Goal: Task Accomplishment & Management: Manage account settings

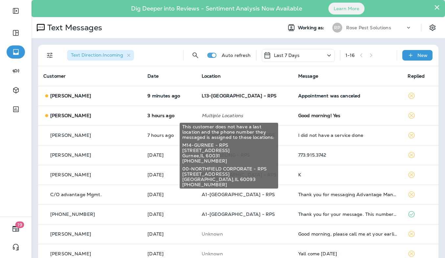
click at [207, 113] on p "Multiple Locations" at bounding box center [245, 115] width 86 height 5
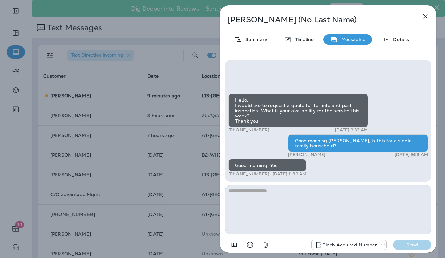
click at [285, 225] on textarea at bounding box center [328, 209] width 206 height 49
type textarea "**********"
click at [248, 44] on div "Summary" at bounding box center [251, 39] width 46 height 11
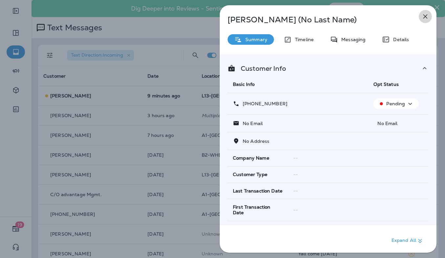
click at [423, 16] on icon "button" at bounding box center [425, 16] width 8 height 8
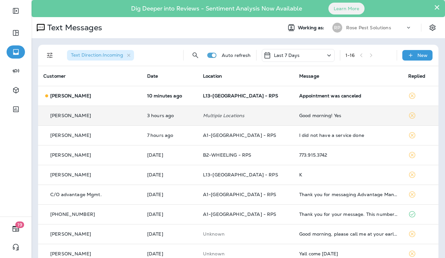
click at [304, 114] on div "Good morning! Yes" at bounding box center [348, 115] width 99 height 5
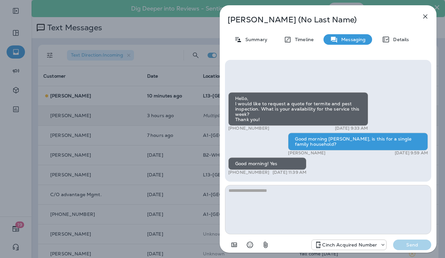
click at [302, 203] on textarea at bounding box center [328, 209] width 206 height 49
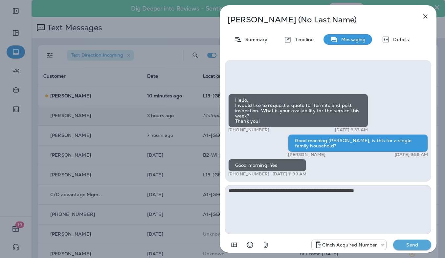
type textarea "**********"
click at [412, 244] on p "Send" at bounding box center [413, 244] width 28 height 6
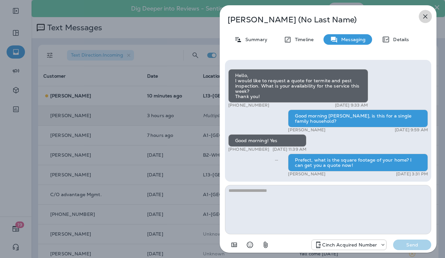
click at [426, 14] on icon "button" at bounding box center [425, 16] width 8 height 8
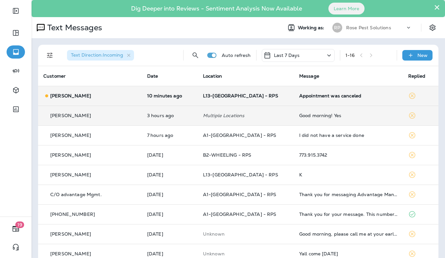
click at [305, 91] on td "Appointment was canceled" at bounding box center [348, 96] width 109 height 20
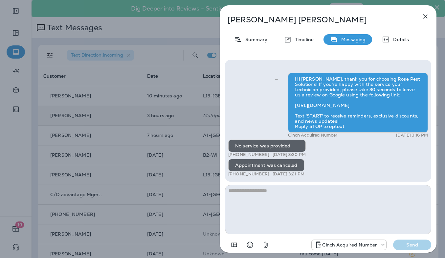
click at [310, 196] on textarea at bounding box center [328, 209] width 206 height 49
click at [421, 14] on icon "button" at bounding box center [425, 16] width 8 height 8
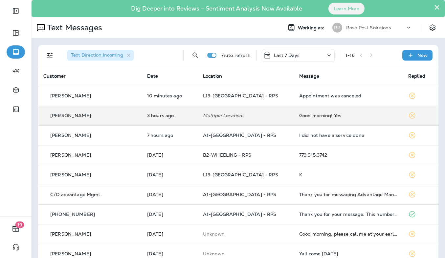
click at [382, 27] on p "Rose Pest Solutions" at bounding box center [368, 27] width 45 height 5
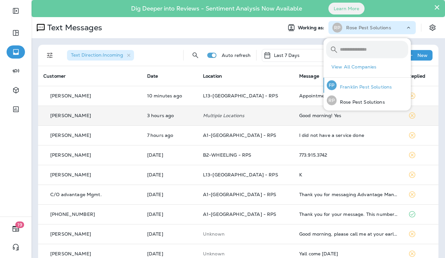
click at [361, 85] on p "Franklin Pest Solutions" at bounding box center [364, 86] width 55 height 5
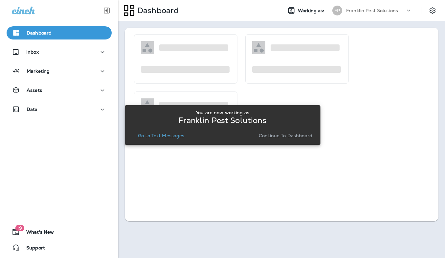
click at [170, 133] on p "Go to Text Messages" at bounding box center [161, 135] width 47 height 5
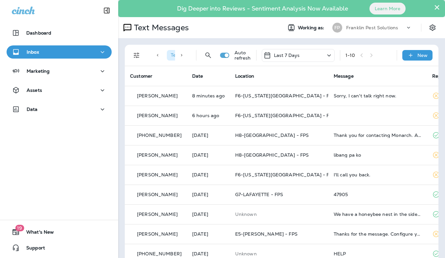
click at [374, 30] on div "Franklin Pest Solutions" at bounding box center [375, 28] width 59 height 10
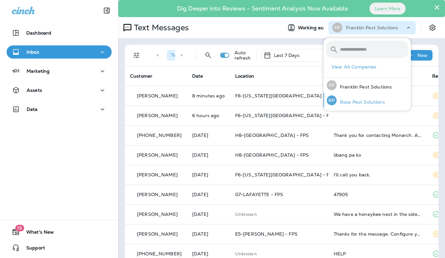
click at [361, 103] on p "Rose Pest Solutions" at bounding box center [361, 101] width 48 height 5
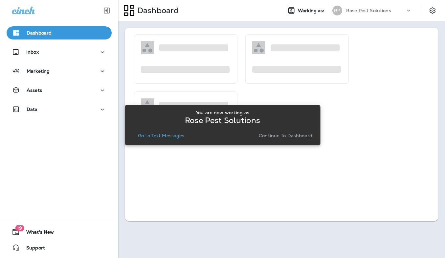
click at [162, 136] on p "Go to Text Messages" at bounding box center [161, 135] width 47 height 5
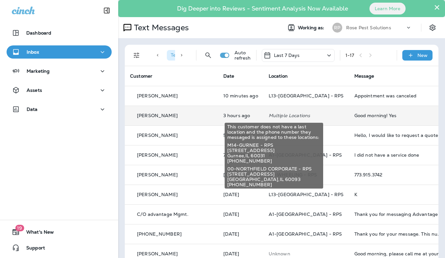
click at [283, 115] on p "Multiple Locations" at bounding box center [306, 115] width 75 height 5
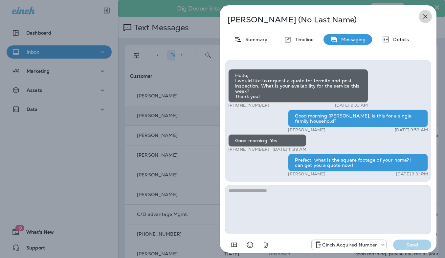
click at [424, 19] on icon "button" at bounding box center [425, 16] width 8 height 8
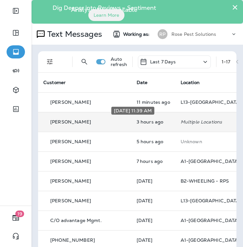
click at [139, 123] on p "3 hours ago" at bounding box center [154, 121] width 34 height 5
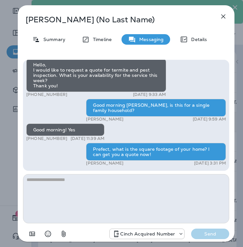
click at [223, 15] on icon "button" at bounding box center [223, 16] width 8 height 8
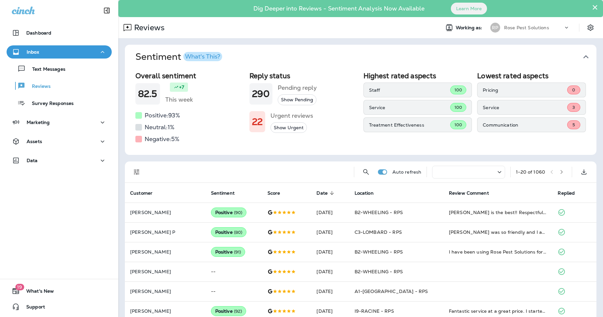
click at [243, 27] on p "Rose Pest Solutions" at bounding box center [526, 27] width 45 height 5
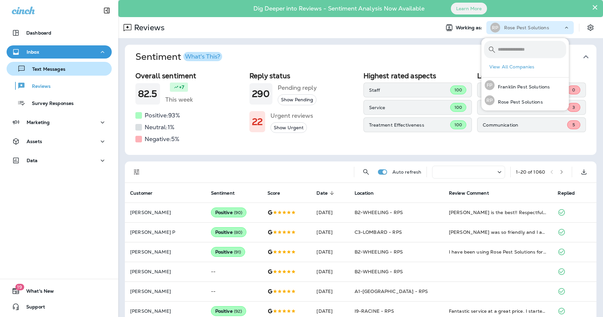
click at [40, 69] on p "Text Messages" at bounding box center [46, 69] width 40 height 6
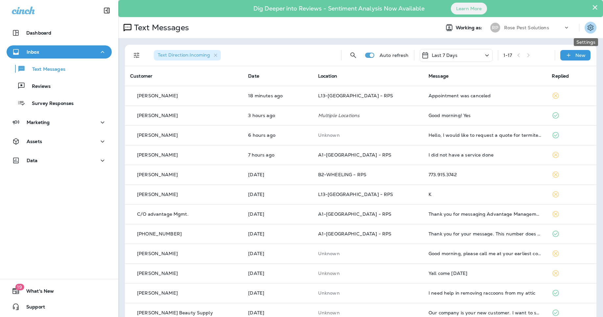
click at [243, 26] on icon "Settings" at bounding box center [590, 28] width 8 height 8
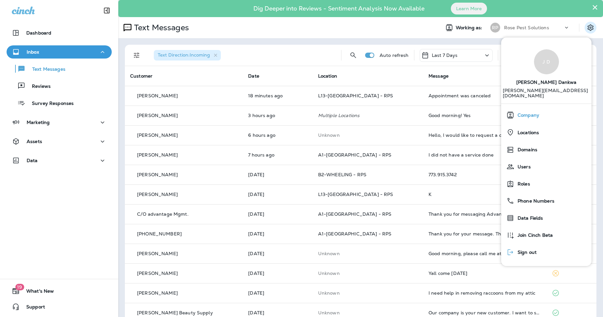
drag, startPoint x: 538, startPoint y: 242, endPoint x: 550, endPoint y: 111, distance: 131.3
click at [243, 245] on div "Sign out" at bounding box center [521, 251] width 35 height 13
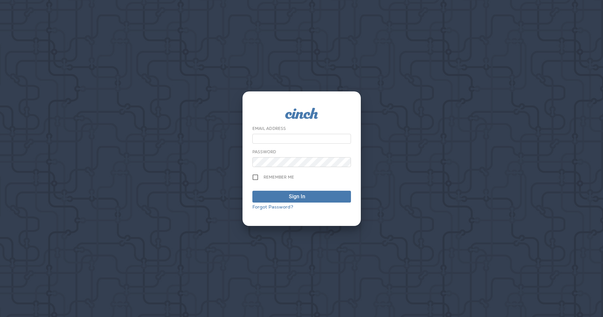
type input "**********"
